Goal: Browse casually: Explore the website without a specific task or goal

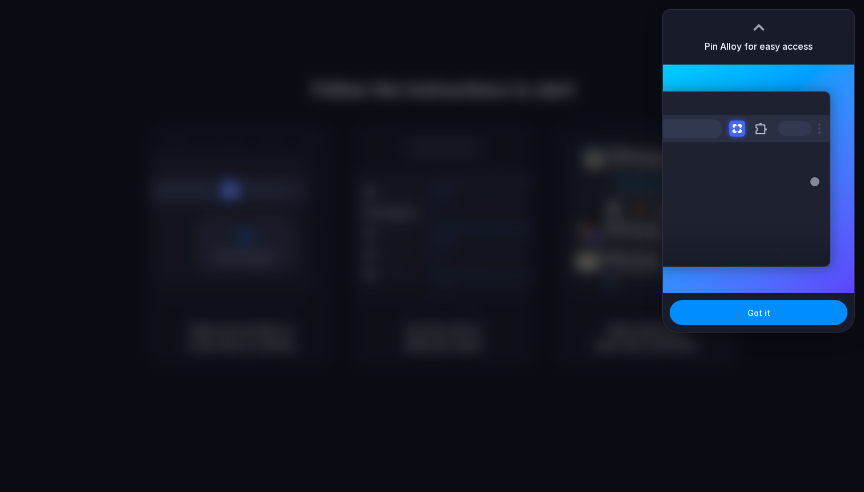
click at [757, 24] on div at bounding box center [758, 27] width 17 height 17
click at [756, 30] on div at bounding box center [758, 27] width 17 height 17
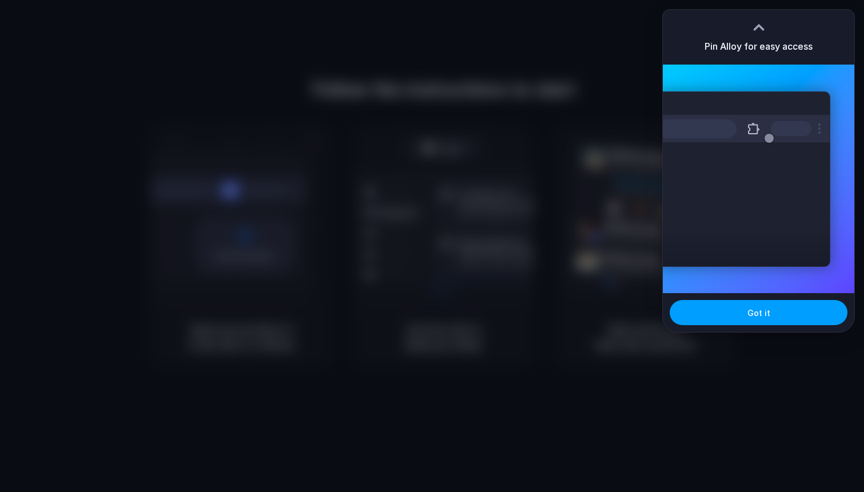
click at [766, 315] on span "Got it" at bounding box center [759, 313] width 23 height 12
